Goal: Task Accomplishment & Management: Manage account settings

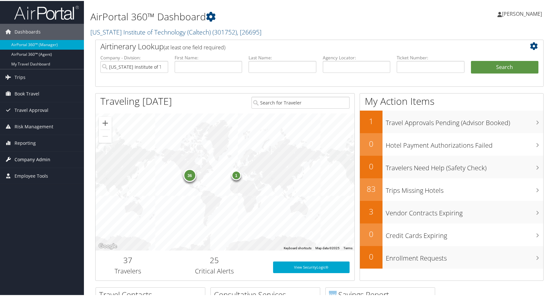
click at [52, 159] on link "Company Admin" at bounding box center [42, 159] width 84 height 16
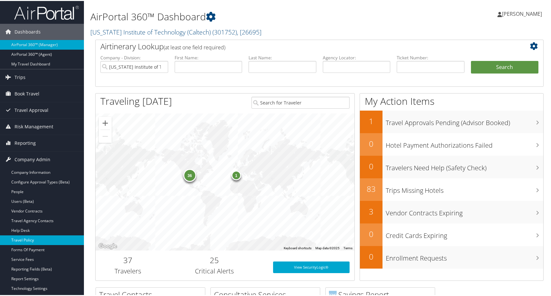
click at [23, 239] on link "Travel Policy" at bounding box center [42, 240] width 84 height 10
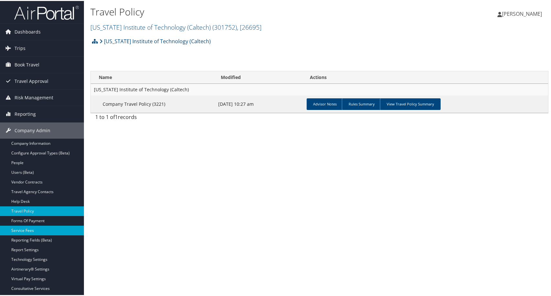
click at [44, 229] on link "Service Fees" at bounding box center [42, 230] width 84 height 10
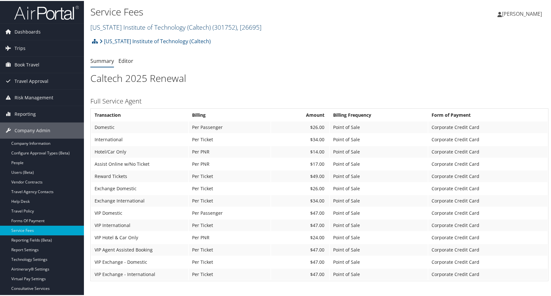
click at [262, 31] on span ", [ 26695 ]" at bounding box center [249, 26] width 25 height 9
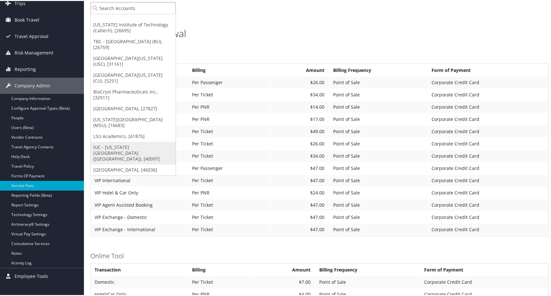
click at [108, 164] on link "IUC - Ohio University (OU), [40097]" at bounding box center [133, 152] width 85 height 23
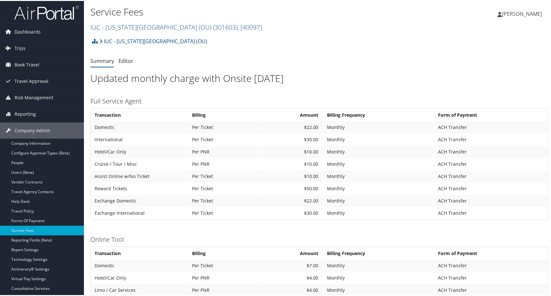
click at [282, 31] on h2 "IUC - Ohio University (OU) ( 301603 ) , [ 40097 ]" at bounding box center [242, 25] width 305 height 11
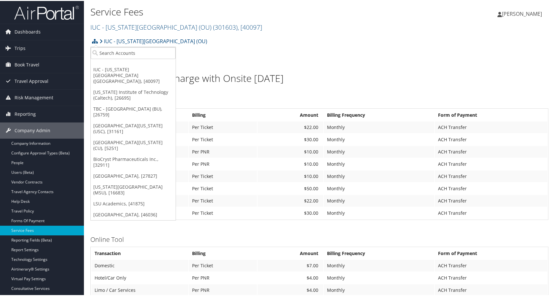
scroll to position [45, 0]
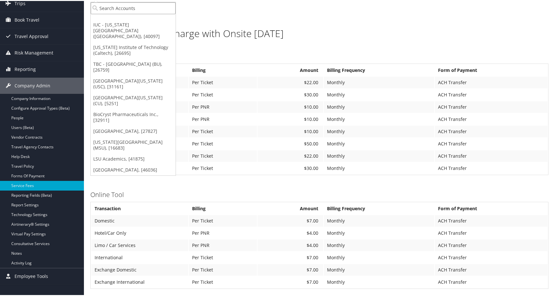
click at [122, 13] on input "search" at bounding box center [133, 7] width 85 height 12
type input "kent"
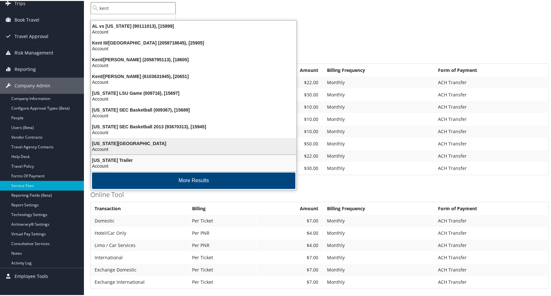
scroll to position [33, 0]
click at [133, 146] on div "Kentucky State University" at bounding box center [193, 143] width 213 height 6
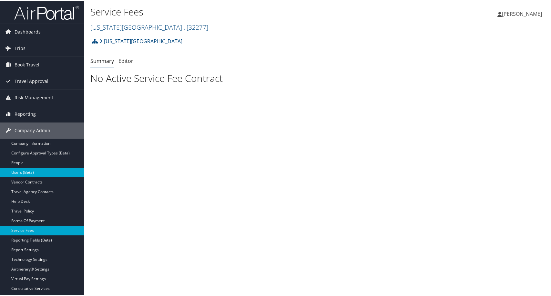
click at [31, 174] on link "Users (Beta)" at bounding box center [42, 172] width 84 height 10
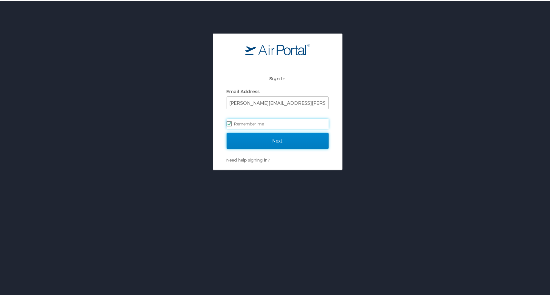
click at [268, 142] on input "Next" at bounding box center [278, 140] width 102 height 16
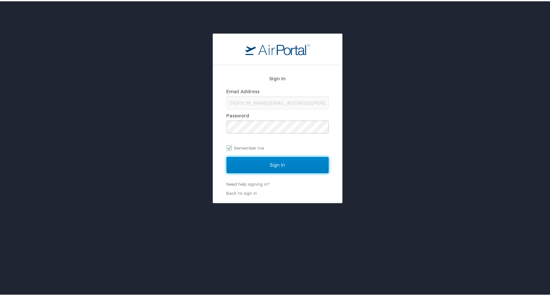
click at [266, 163] on input "Sign In" at bounding box center [278, 164] width 102 height 16
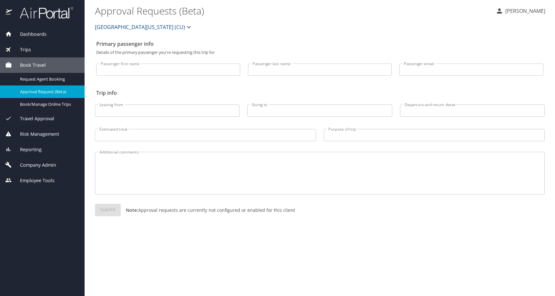
click at [56, 169] on span "Company Admin" at bounding box center [34, 165] width 44 height 7
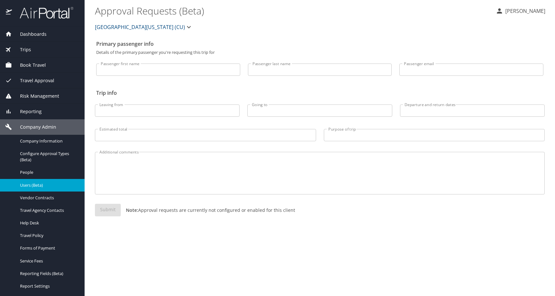
click at [42, 189] on span "Users (Beta)" at bounding box center [48, 185] width 57 height 6
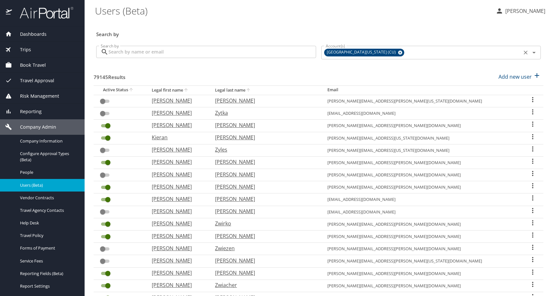
click at [401, 55] on icon at bounding box center [400, 53] width 4 height 4
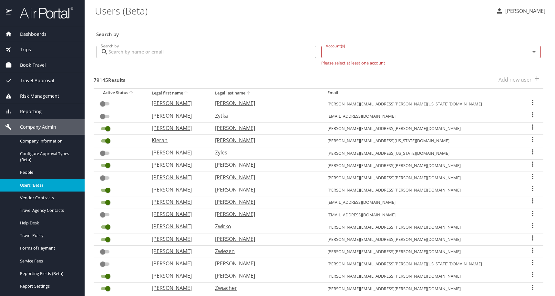
click at [323, 56] on input "Account(s)" at bounding box center [421, 52] width 197 height 8
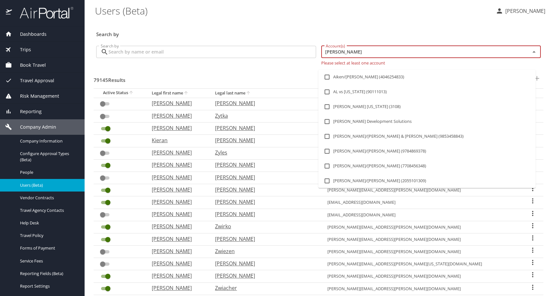
type input "kent"
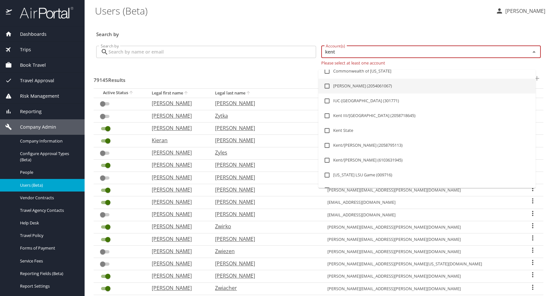
scroll to position [97, 0]
click at [367, 92] on li "Kent State" at bounding box center [426, 84] width 217 height 15
checkbox input "true"
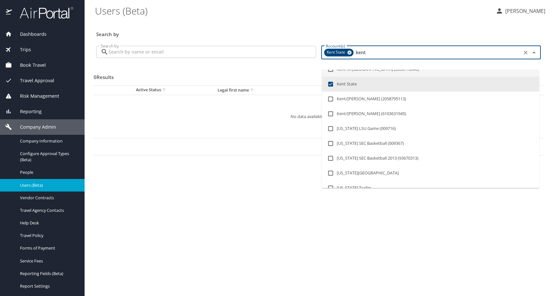
type input "kent"
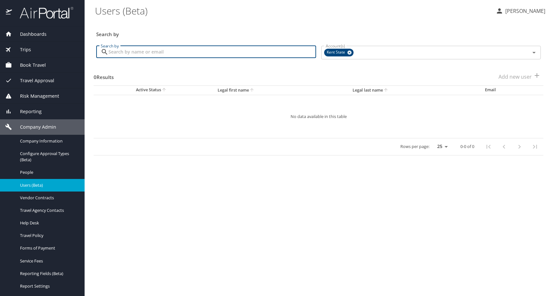
click at [241, 58] on input "Search by" at bounding box center [212, 52] width 208 height 12
click at [307, 58] on input "[PERSON_NAME]" at bounding box center [212, 52] width 208 height 12
click at [226, 58] on input "[PERSON_NAME]" at bounding box center [212, 52] width 208 height 12
click at [352, 55] on icon at bounding box center [349, 53] width 4 height 4
type input "[PERSON_NAME]"
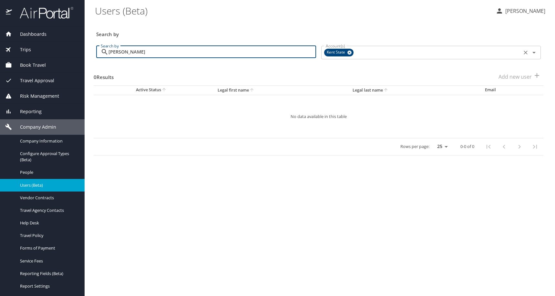
click at [360, 57] on input "Account(s)" at bounding box center [438, 52] width 166 height 8
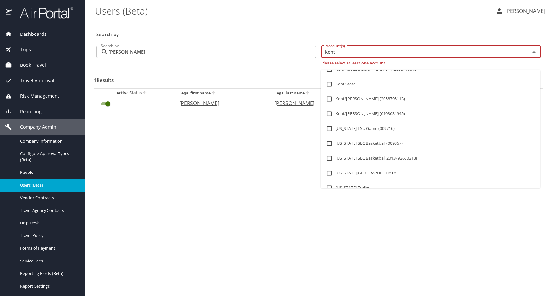
type input "kent"
click at [275, 68] on div "Search by [PERSON_NAME] Search by" at bounding box center [206, 54] width 225 height 27
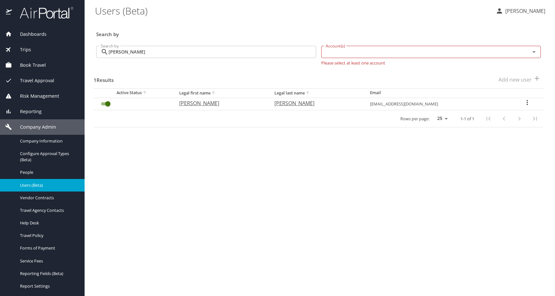
click at [528, 107] on icon "User Search Table" at bounding box center [527, 103] width 8 height 8
click at [484, 124] on li "View profile" at bounding box center [464, 124] width 94 height 12
select select "US"
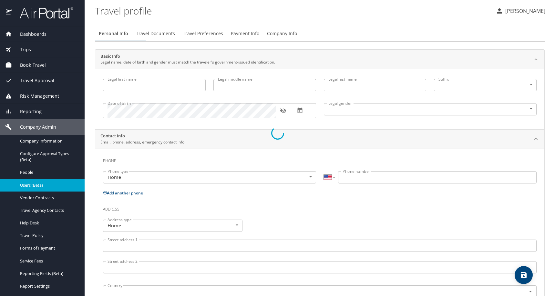
type input "[PERSON_NAME]"
type input "Undisclosed"
select select "US"
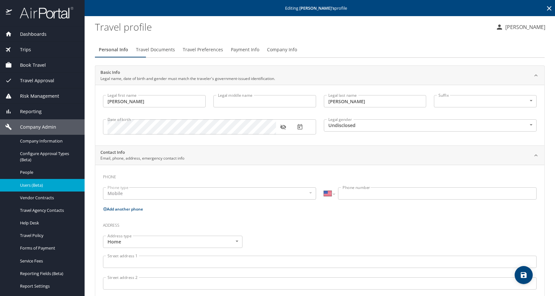
click at [170, 54] on span "Travel Documents" at bounding box center [155, 50] width 39 height 8
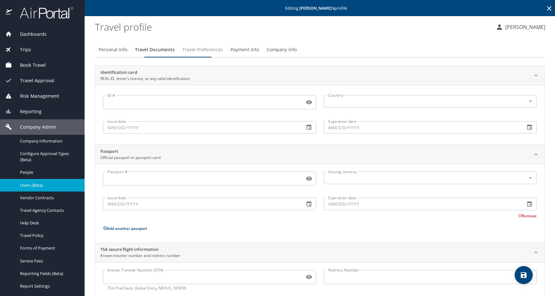
click at [223, 54] on span "Travel Preferences" at bounding box center [202, 50] width 40 height 8
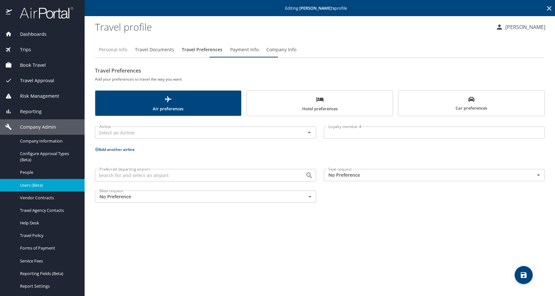
click at [124, 54] on span "Personal Info" at bounding box center [113, 50] width 28 height 8
select select "US"
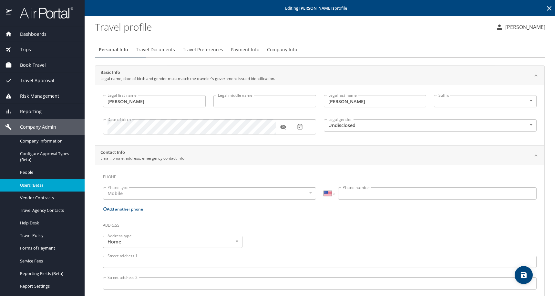
click at [240, 108] on input "Legal middle name" at bounding box center [264, 101] width 103 height 12
type input "[PERSON_NAME]"
click at [356, 141] on body "Dashboards AirPortal 360™ Manager AirPortal 360™ Agent My Travel Dashboard Trip…" at bounding box center [277, 148] width 555 height 296
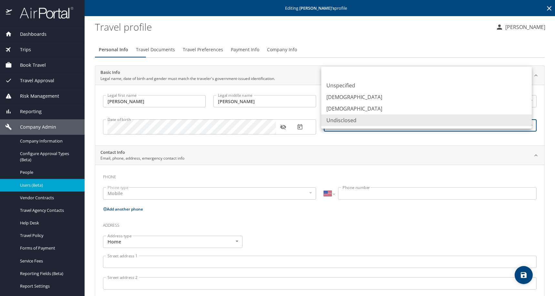
click at [338, 103] on li "[DEMOGRAPHIC_DATA]" at bounding box center [426, 97] width 211 height 12
type input "[DEMOGRAPHIC_DATA]"
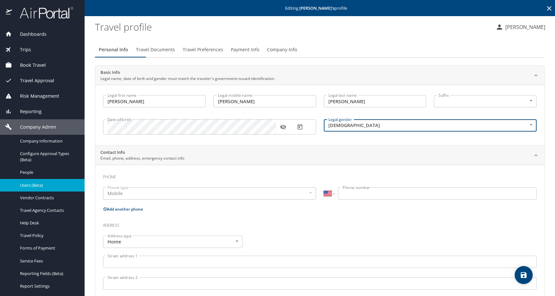
click at [358, 200] on input "Phone number" at bounding box center [437, 194] width 199 height 12
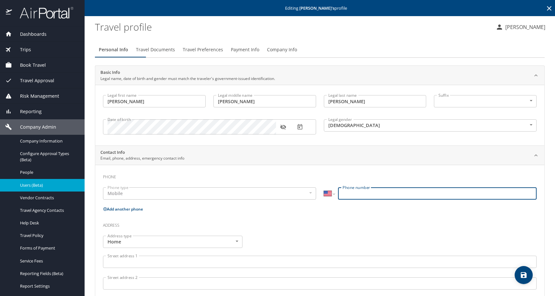
click at [363, 200] on input "Phone number" at bounding box center [437, 194] width 199 height 12
paste input "[PHONE_NUMBER]"
type input "[PHONE_NUMBER]"
click at [199, 179] on div "Phone Phone type Mobile Mobile Phone type International [GEOGRAPHIC_DATA] [GEOG…" at bounding box center [319, 291] width 449 height 252
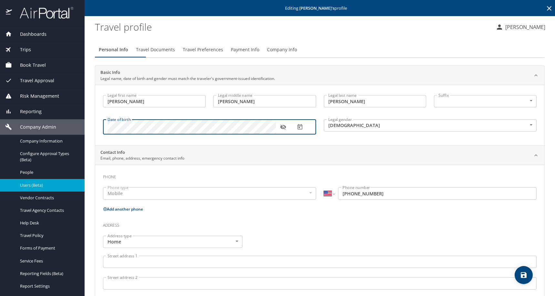
click at [283, 130] on icon "button" at bounding box center [283, 127] width 6 height 6
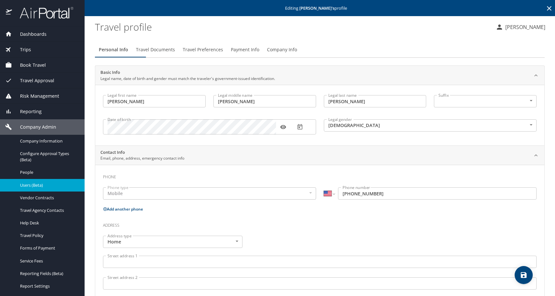
click at [526, 283] on button "save" at bounding box center [524, 275] width 18 height 18
select select "US"
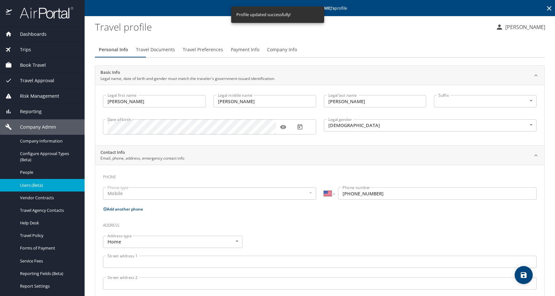
select select "US"
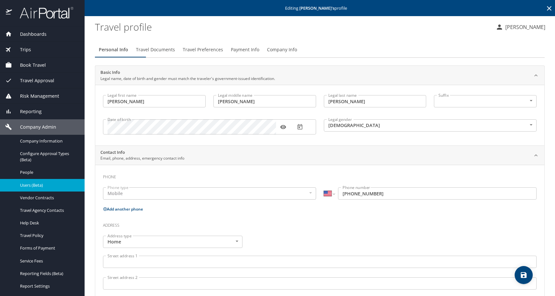
click at [545, 9] on icon at bounding box center [549, 9] width 8 height 8
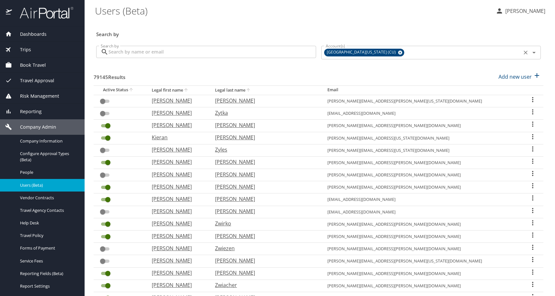
click at [404, 57] on div "[GEOGRAPHIC_DATA][US_STATE] (CU)" at bounding box center [364, 53] width 80 height 8
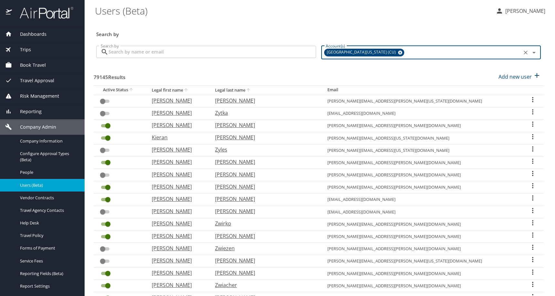
click at [400, 56] on icon at bounding box center [400, 52] width 5 height 7
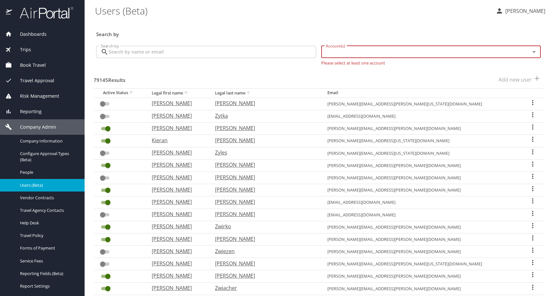
click at [396, 56] on input "Account(s)" at bounding box center [421, 52] width 197 height 8
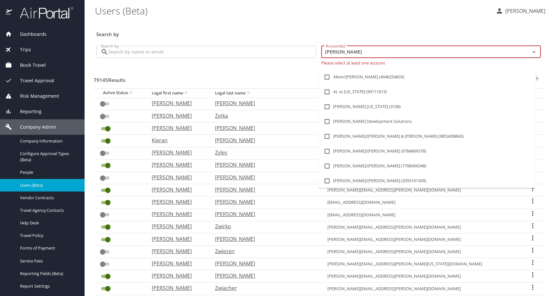
type input "kent"
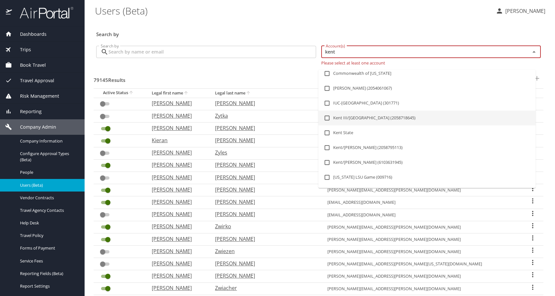
scroll to position [65, 0]
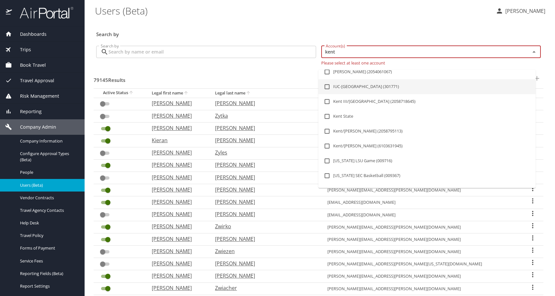
click at [362, 94] on li "IUC-[GEOGRAPHIC_DATA] (301771)" at bounding box center [426, 86] width 217 height 15
checkbox input "true"
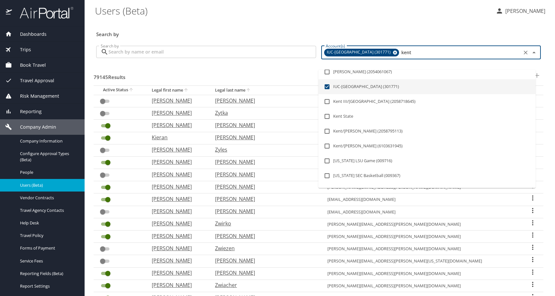
checkbox input "true"
checkbox input "false"
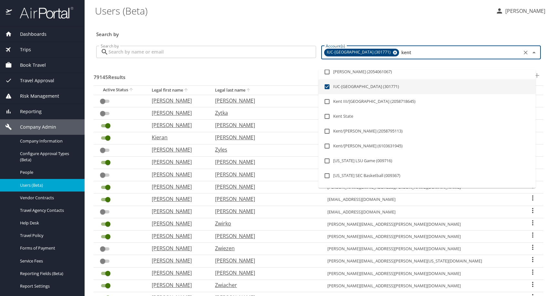
checkbox input "false"
checkbox input "true"
checkbox input "false"
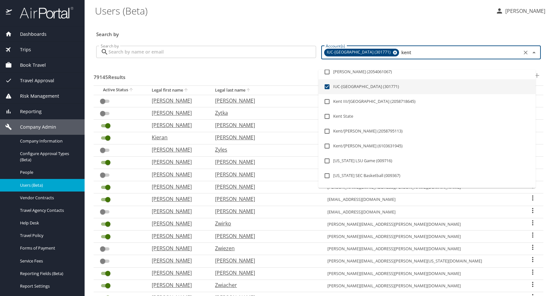
checkbox input "true"
checkbox input "false"
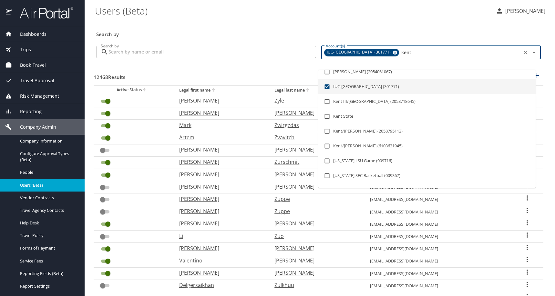
type input "kent"
click at [218, 52] on div "Search by Search by" at bounding box center [206, 53] width 225 height 24
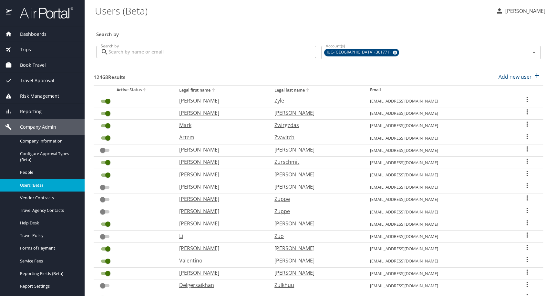
click at [213, 58] on input "Search by" at bounding box center [212, 52] width 208 height 12
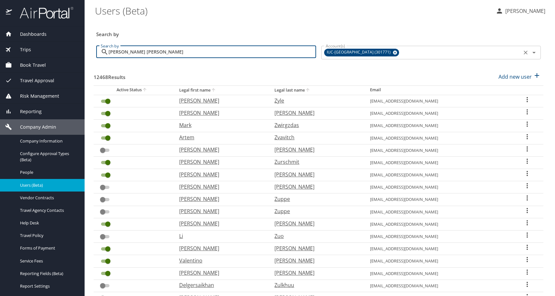
click at [399, 57] on div "IUC-[GEOGRAPHIC_DATA] (301771)" at bounding box center [361, 53] width 75 height 8
type input "[PERSON_NAME] [PERSON_NAME]"
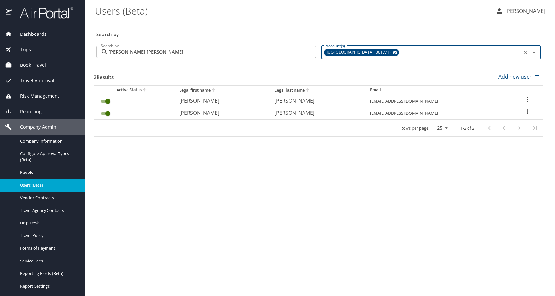
click at [397, 56] on icon at bounding box center [395, 52] width 5 height 7
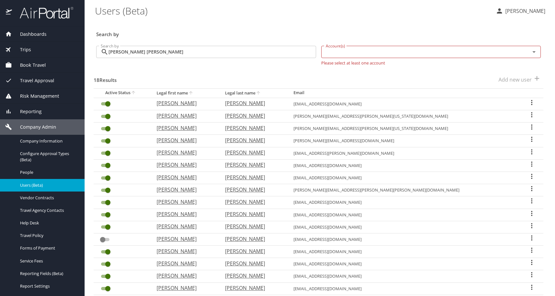
click at [528, 107] on icon "User Search Table" at bounding box center [532, 103] width 8 height 8
click at [453, 127] on p "View profile" at bounding box center [447, 124] width 28 height 8
select select "US"
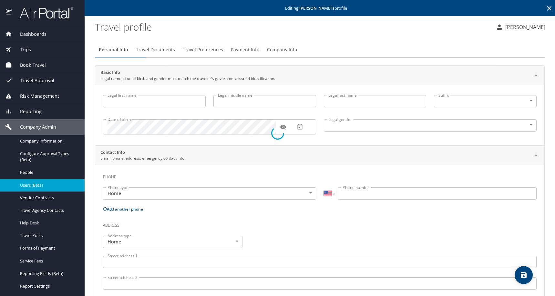
type input "[PERSON_NAME]"
type input "A"
type input "[PERSON_NAME]"
type input "[DEMOGRAPHIC_DATA]"
select select "US"
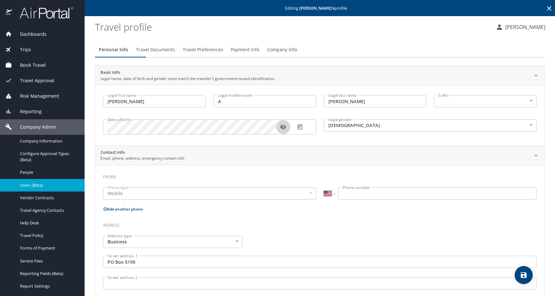
click at [284, 130] on icon "button" at bounding box center [283, 127] width 6 height 6
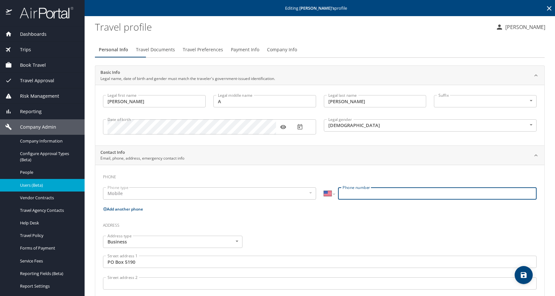
click at [352, 200] on input "Phone number" at bounding box center [437, 194] width 199 height 12
click at [360, 200] on input "Phone number" at bounding box center [437, 194] width 199 height 12
paste input "[PHONE_NUMBER]"
type input "[PHONE_NUMBER]"
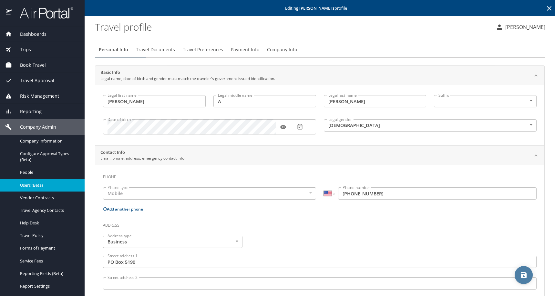
click at [522, 277] on icon "save" at bounding box center [524, 276] width 6 height 6
select select "US"
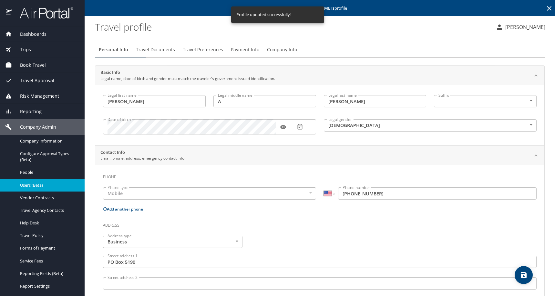
select select "US"
click at [547, 11] on icon at bounding box center [549, 8] width 5 height 5
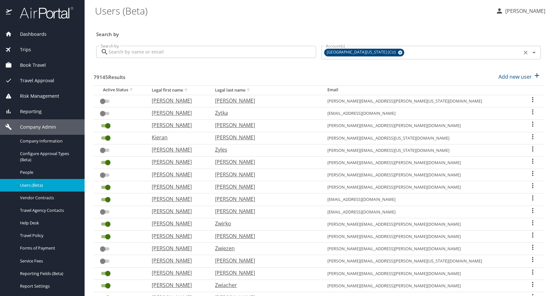
click at [402, 55] on icon at bounding box center [400, 53] width 4 height 4
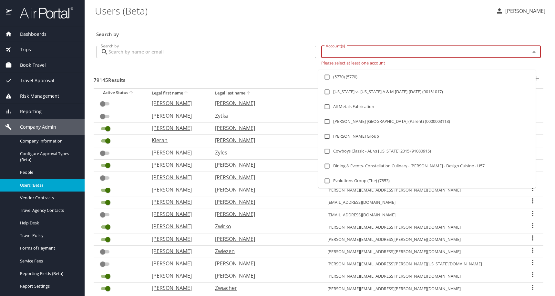
click at [374, 56] on input "Account(s)" at bounding box center [421, 52] width 197 height 8
type input "lsu"
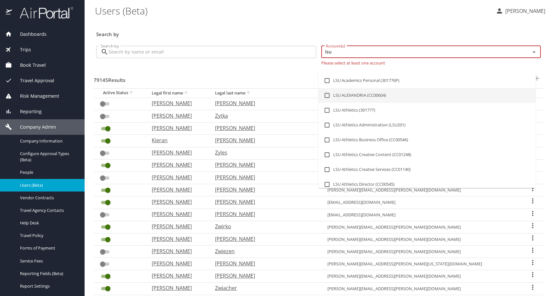
scroll to position [129, 0]
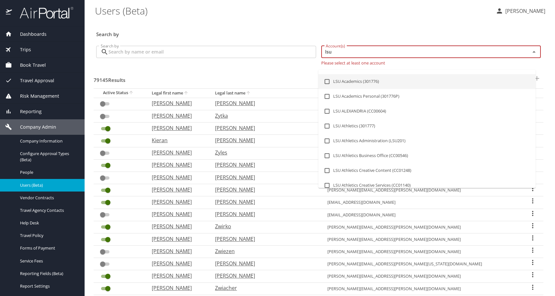
click at [369, 89] on li "LSU Academics (301776)" at bounding box center [426, 81] width 217 height 15
checkbox input "true"
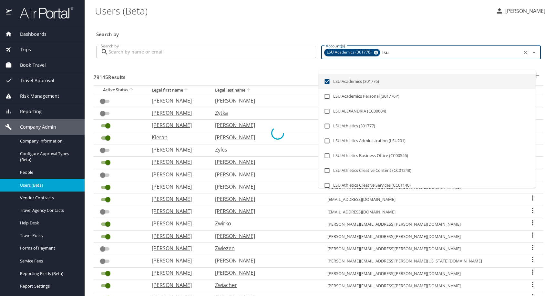
checkbox input "true"
checkbox input "false"
checkbox input "true"
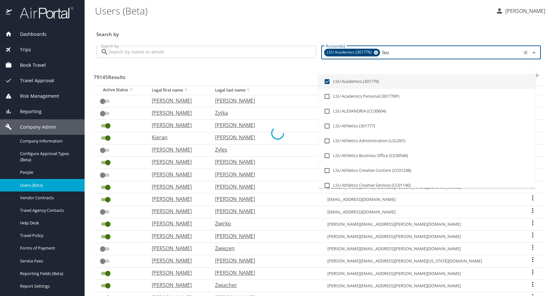
checkbox input "false"
checkbox input "true"
checkbox input "false"
checkbox input "true"
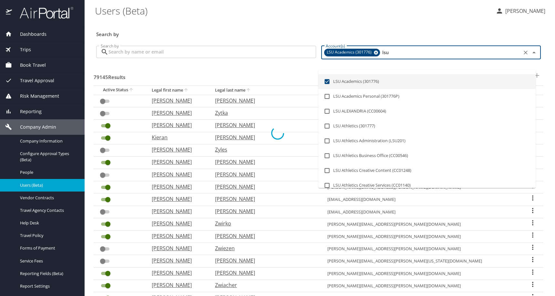
checkbox input "false"
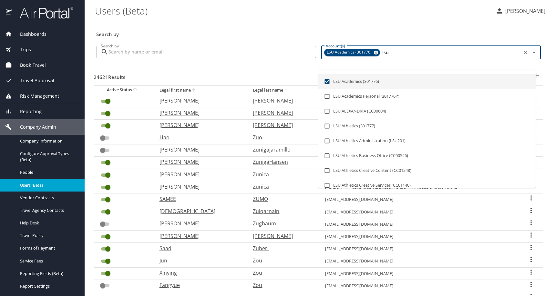
type input "lsu"
click at [295, 28] on div "Search by" at bounding box center [319, 29] width 450 height 21
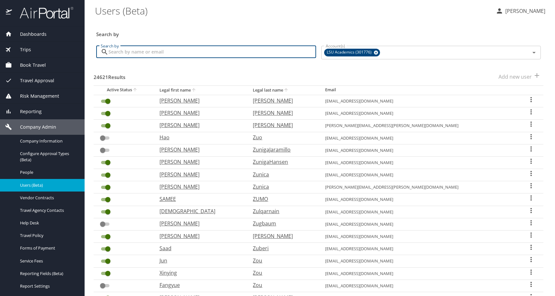
click at [142, 57] on input "Search by" at bounding box center [212, 52] width 208 height 12
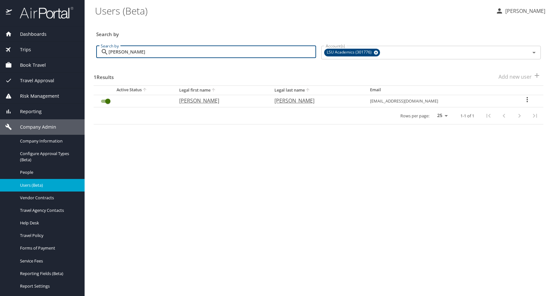
type input "[PERSON_NAME]"
click at [529, 104] on icon "User Search Table" at bounding box center [527, 100] width 8 height 8
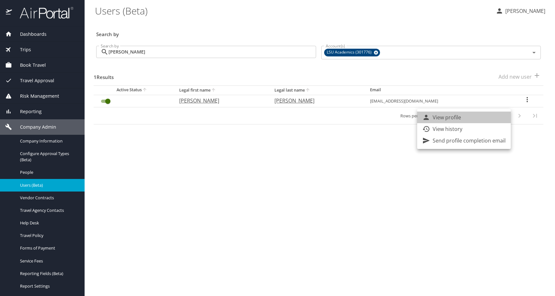
click at [461, 120] on p "View profile" at bounding box center [447, 118] width 28 height 8
select select "US"
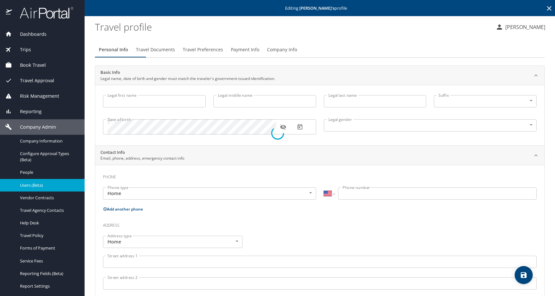
type input "[PERSON_NAME]"
type input "[DEMOGRAPHIC_DATA]"
type input "[PERSON_NAME]"
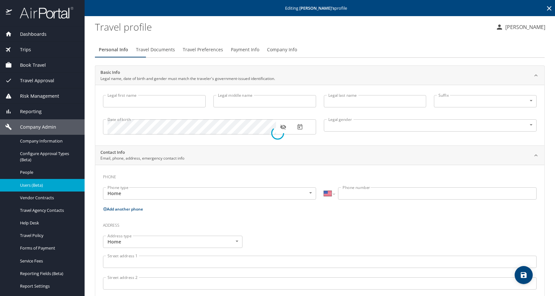
type input "[PERSON_NAME]"
type input "[PHONE_NUMBER]"
select select "US"
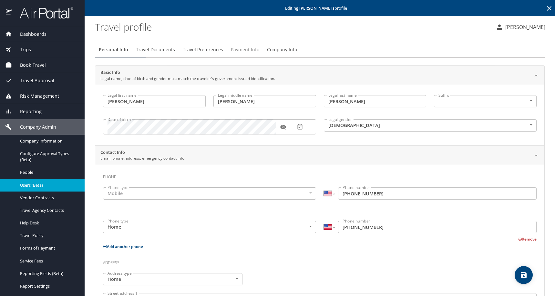
click at [259, 54] on span "Payment Info" at bounding box center [245, 50] width 28 height 8
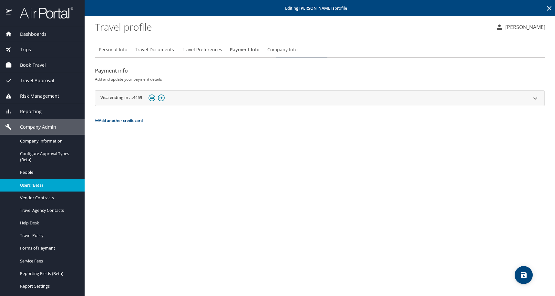
click at [533, 99] on icon at bounding box center [535, 98] width 4 height 2
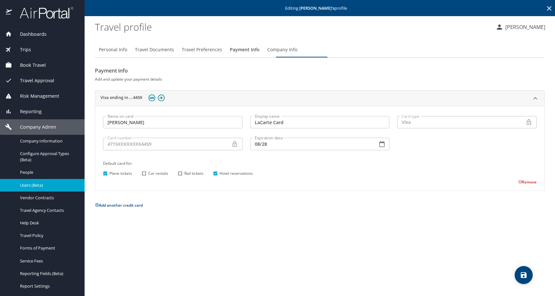
click at [236, 147] on icon at bounding box center [234, 144] width 4 height 6
drag, startPoint x: 473, startPoint y: 194, endPoint x: 490, endPoint y: 194, distance: 17.4
click at [475, 178] on div "Plane tickets Car rentals Rail tickets Hotel reservations" at bounding box center [319, 174] width 436 height 8
click at [473, 186] on div "Remove" at bounding box center [315, 182] width 441 height 8
click at [234, 147] on icon at bounding box center [234, 144] width 4 height 6
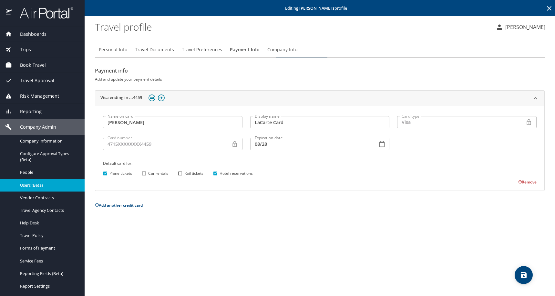
click at [237, 148] on icon at bounding box center [235, 144] width 6 height 6
click at [123, 208] on button "Add another credit card" at bounding box center [119, 205] width 48 height 5
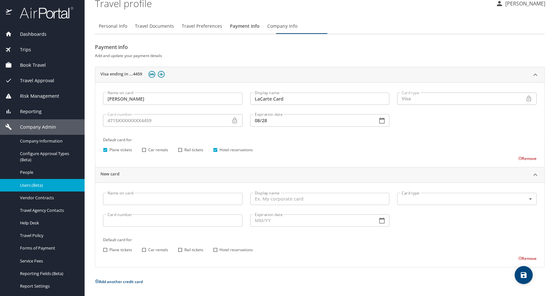
scroll to position [59, 0]
click at [151, 193] on input "Name on card" at bounding box center [172, 199] width 139 height 12
type input "k"
type input "[PERSON_NAME]"
click at [326, 193] on input "Display name" at bounding box center [319, 199] width 139 height 12
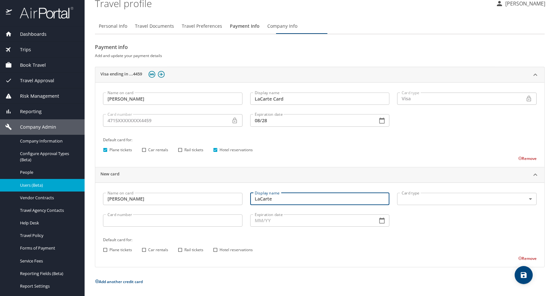
type input "LaCarte"
click at [413, 188] on body "Dashboards AirPortal 360™ Manager AirPortal 360™ Agent My Travel Dashboard Trip…" at bounding box center [277, 148] width 555 height 296
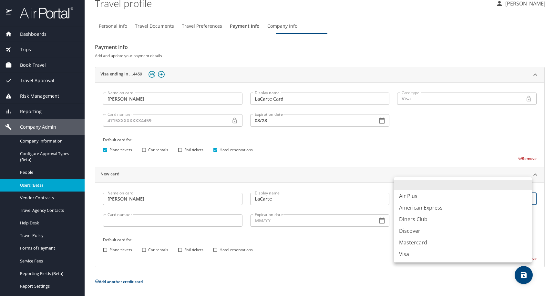
click at [407, 260] on li "Visa" at bounding box center [463, 255] width 138 height 12
type input "VI"
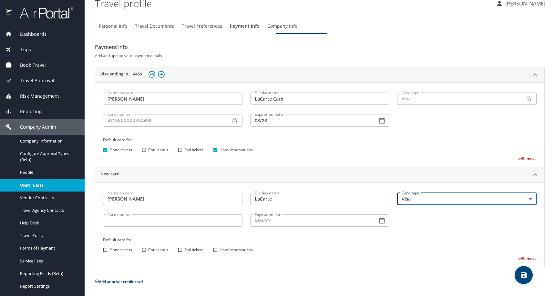
click at [189, 215] on input "Card number" at bounding box center [172, 221] width 139 height 12
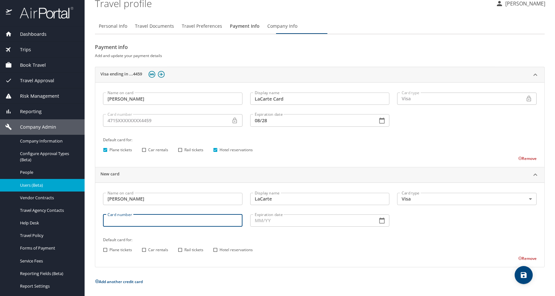
paste input "[CREDIT_CARD_NUMBER]"
type input "[CREDIT_CARD_NUMBER]"
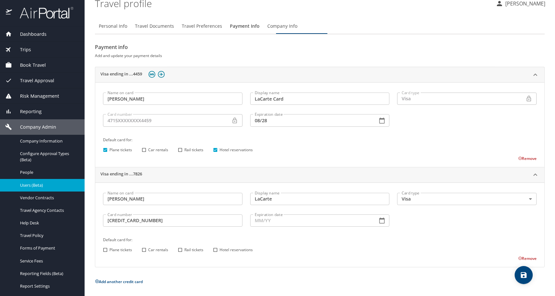
click at [279, 215] on input "Expiration date" at bounding box center [311, 221] width 122 height 12
paste input "08/28"
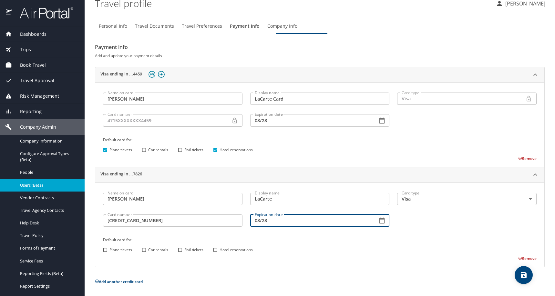
type input "08/28"
click at [106, 246] on input "Plane tickets" at bounding box center [105, 250] width 8 height 8
checkbox input "true"
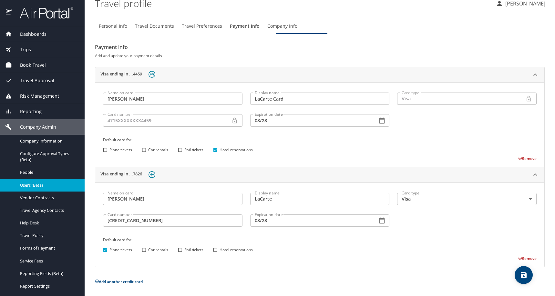
click at [220, 246] on input "Hotel reservations" at bounding box center [215, 250] width 8 height 8
checkbox input "true"
click at [531, 266] on div "Name on card [PERSON_NAME] Name on card Display name LaCarte Display name Card …" at bounding box center [319, 225] width 449 height 85
click at [526, 273] on icon "save" at bounding box center [524, 276] width 6 height 6
click at [518, 156] on button "Remove" at bounding box center [527, 158] width 18 height 5
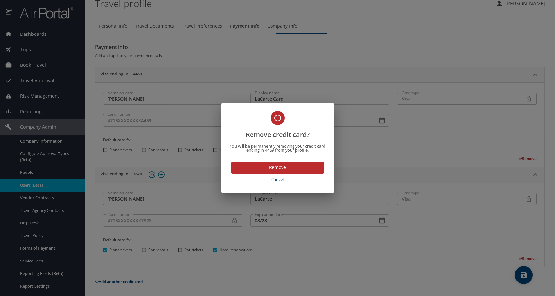
click at [282, 172] on span "Remove" at bounding box center [278, 168] width 82 height 8
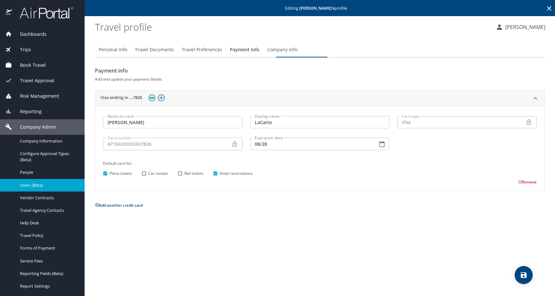
scroll to position [0, 0]
click at [226, 253] on div "Personal Info Travel Documents Travel Preferences Payment Info Company Info Pay…" at bounding box center [320, 167] width 450 height 260
click at [256, 252] on div "Personal Info Travel Documents Travel Preferences Payment Info Company Info Pay…" at bounding box center [320, 167] width 450 height 260
click at [263, 259] on div "Personal Info Travel Documents Travel Preferences Payment Info Company Info Pay…" at bounding box center [320, 167] width 450 height 260
click at [375, 290] on div "Personal Info Travel Documents Travel Preferences Payment Info Company Info Pay…" at bounding box center [320, 167] width 450 height 260
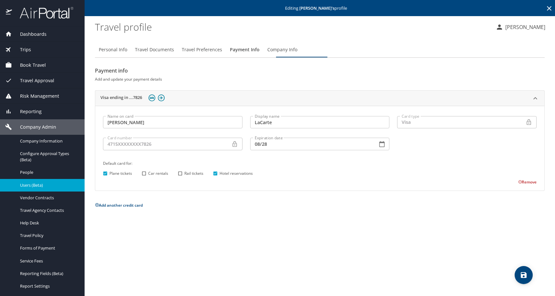
click at [528, 273] on icon "save" at bounding box center [524, 276] width 8 height 8
